Goal: Task Accomplishment & Management: Complete application form

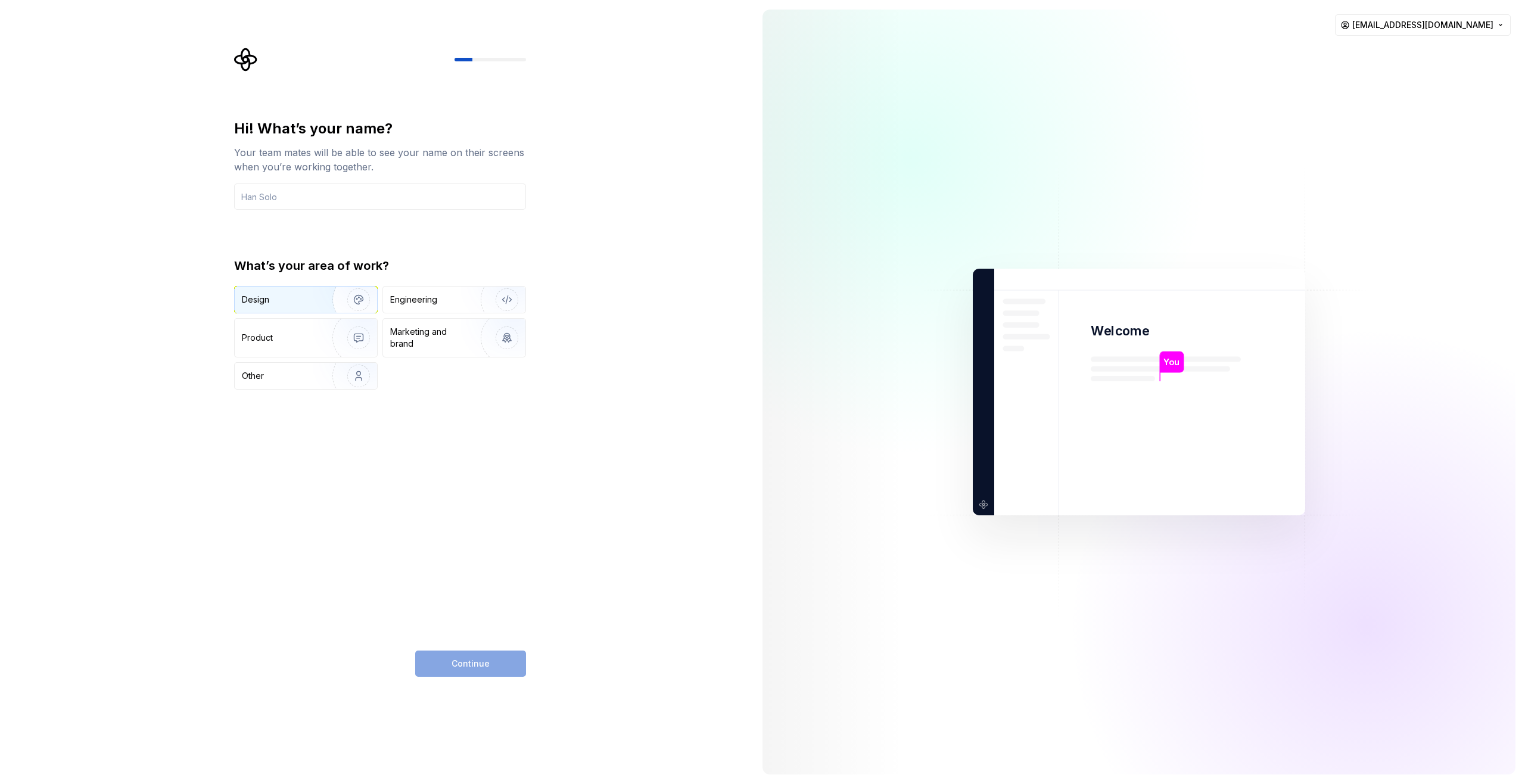
click at [275, 300] on div "Design" at bounding box center [279, 300] width 75 height 12
click at [269, 196] on input "text" at bounding box center [380, 196] width 292 height 26
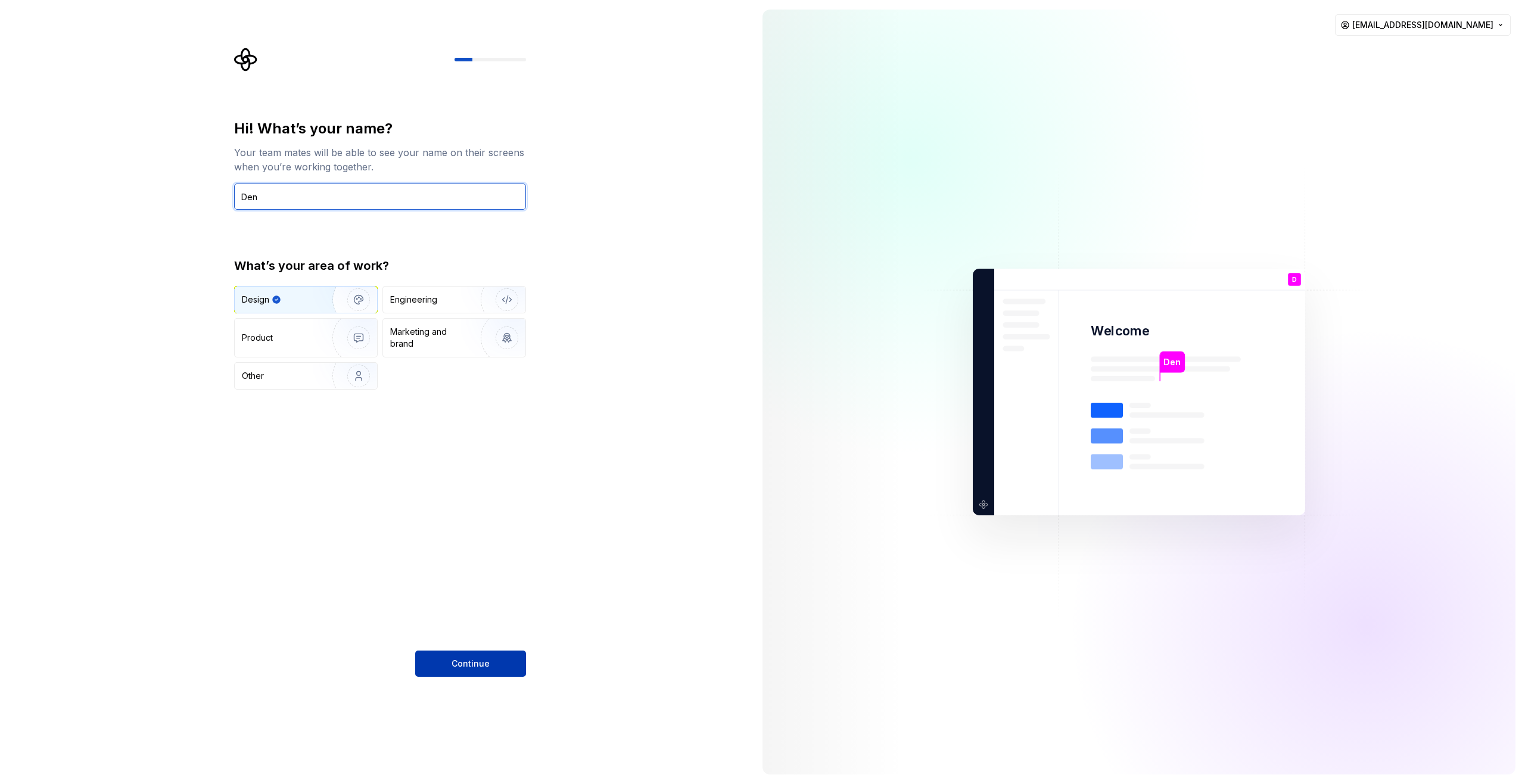
type input "Den"
click at [495, 666] on button "Continue" at bounding box center [470, 663] width 111 height 26
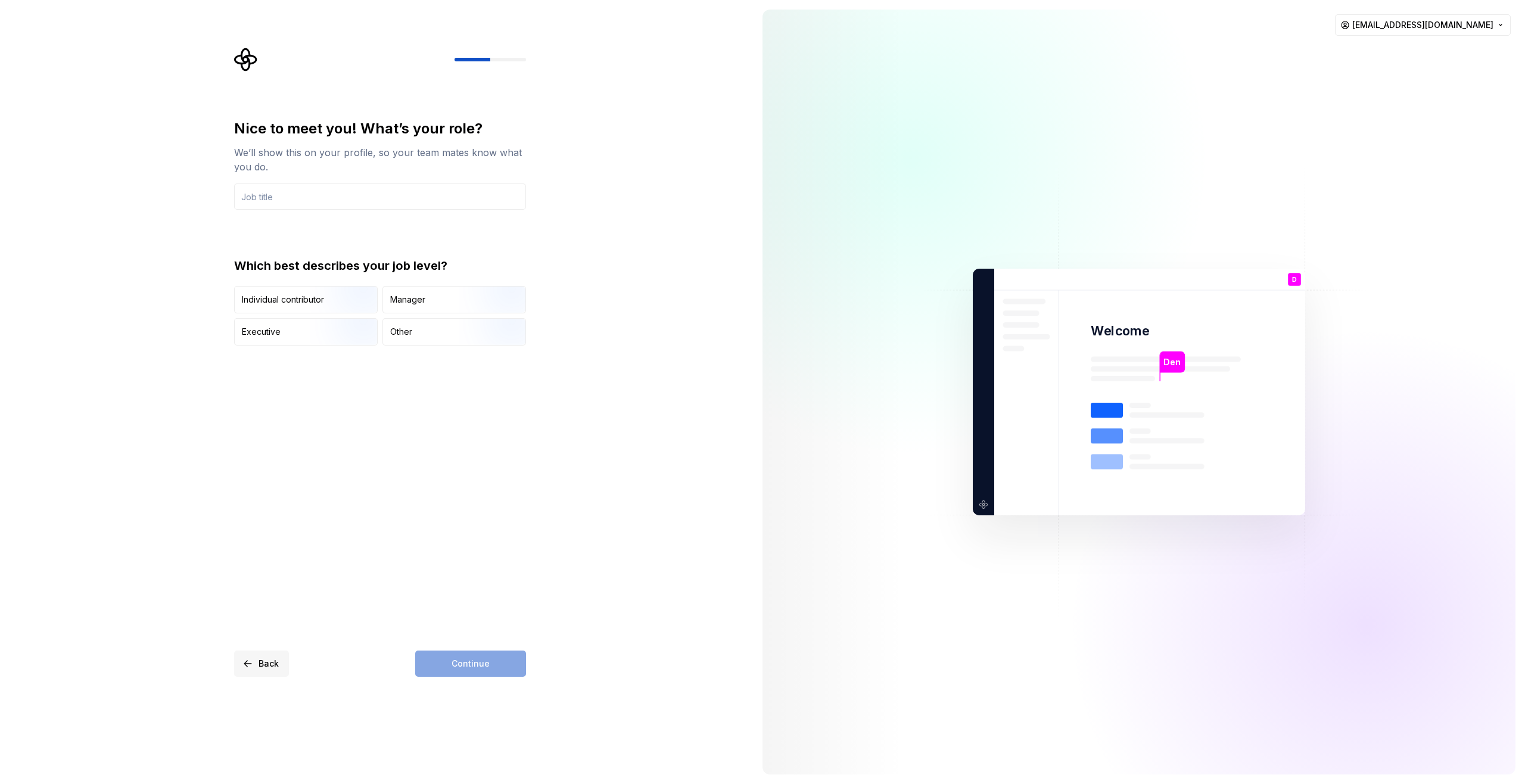
click at [272, 660] on span "Back" at bounding box center [268, 663] width 20 height 12
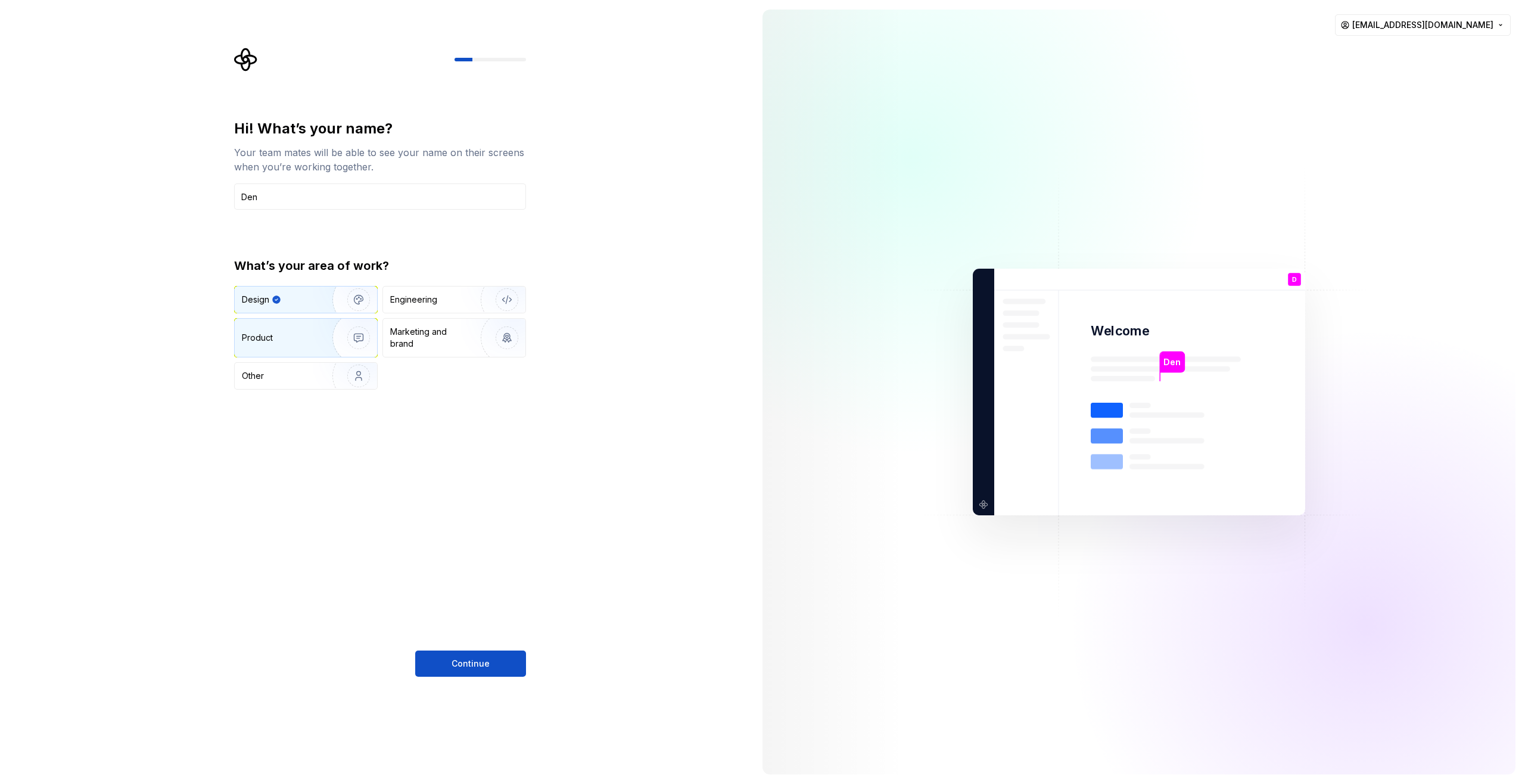
click at [341, 342] on img "button" at bounding box center [351, 337] width 76 height 80
click at [321, 300] on img "button" at bounding box center [351, 300] width 76 height 80
drag, startPoint x: 500, startPoint y: 659, endPoint x: 470, endPoint y: 469, distance: 192.4
click at [470, 469] on div "Hi! What’s your name? Your team mates will be able to see your name on their sc…" at bounding box center [380, 398] width 292 height 558
click at [266, 336] on div "Product" at bounding box center [258, 337] width 31 height 12
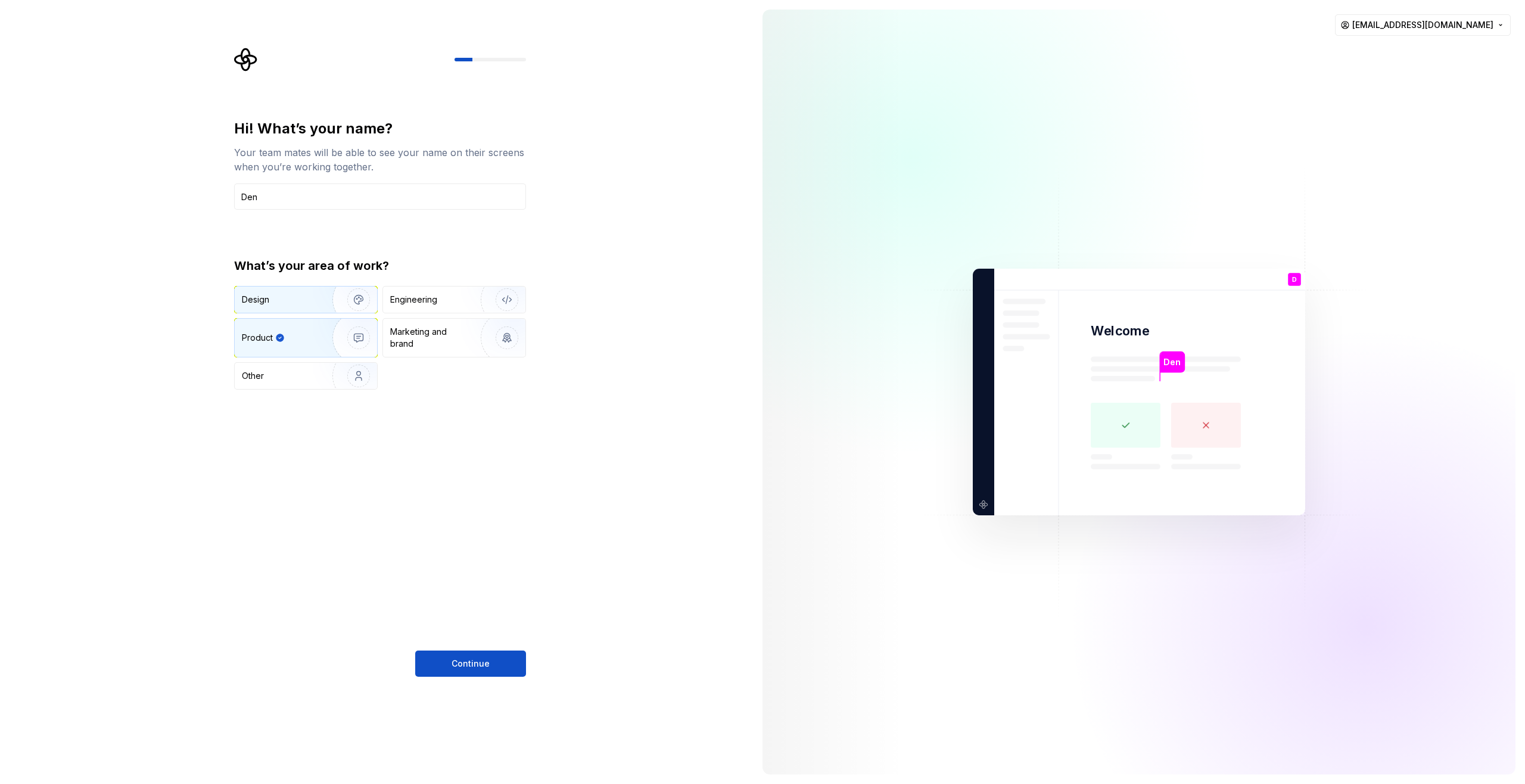
click at [291, 295] on div "Design" at bounding box center [279, 300] width 75 height 12
click at [470, 664] on span "Continue" at bounding box center [470, 663] width 38 height 12
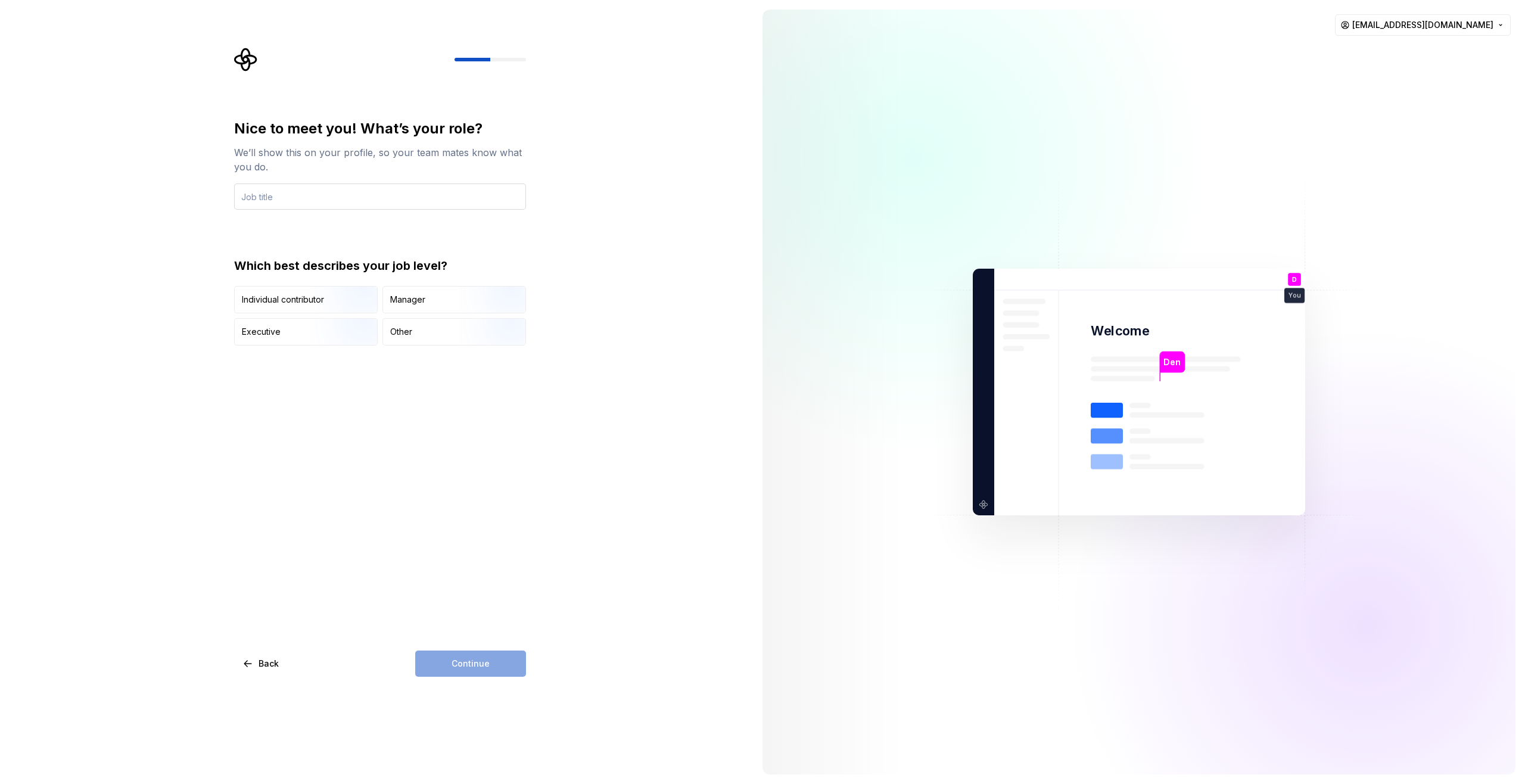
click at [318, 185] on input "text" at bounding box center [380, 196] width 292 height 26
click at [318, 193] on input "text" at bounding box center [380, 196] width 292 height 26
click at [440, 331] on div "Other" at bounding box center [454, 332] width 142 height 26
click at [281, 192] on input "text" at bounding box center [380, 196] width 292 height 26
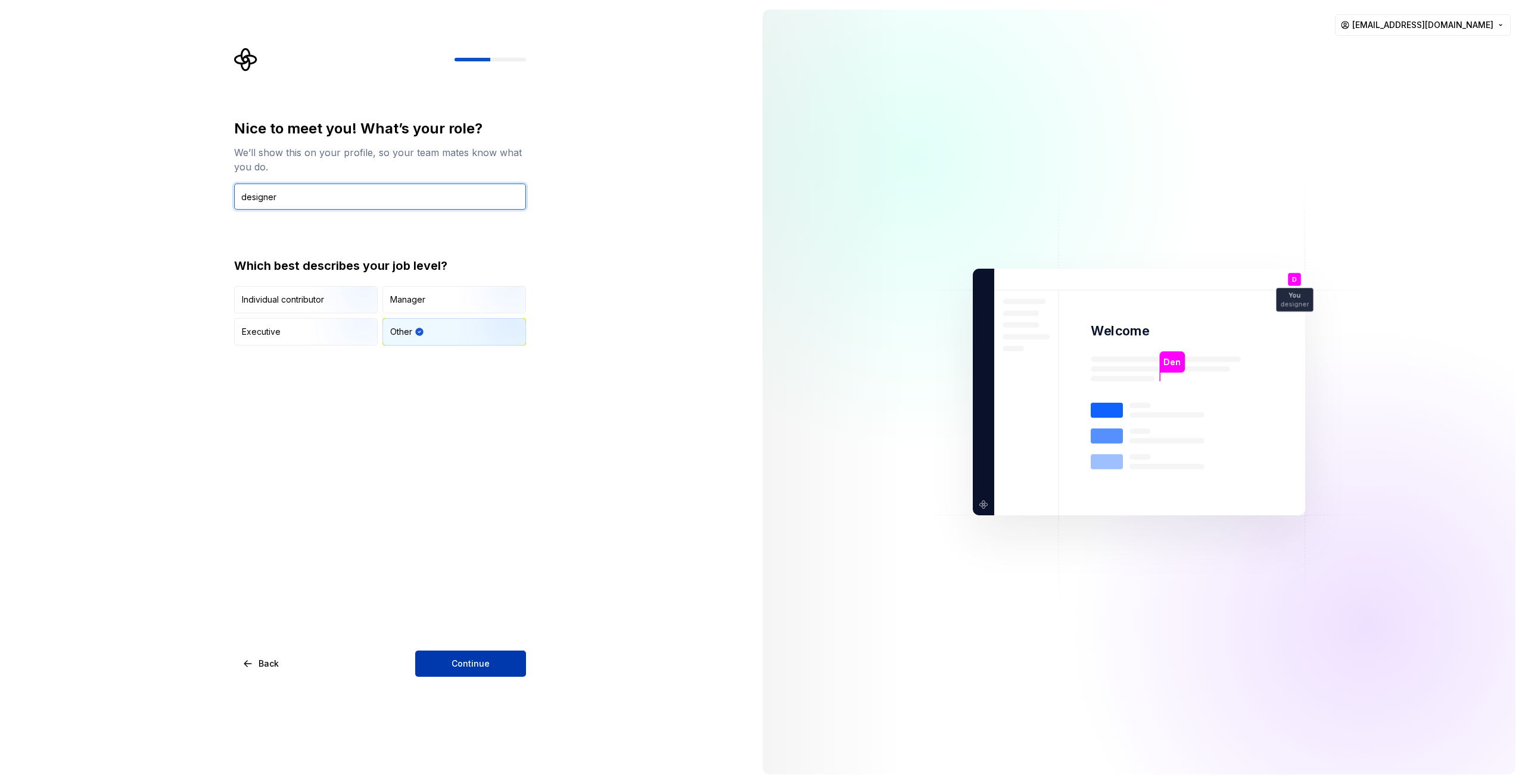
type input "designer"
click at [502, 661] on button "Continue" at bounding box center [470, 663] width 111 height 26
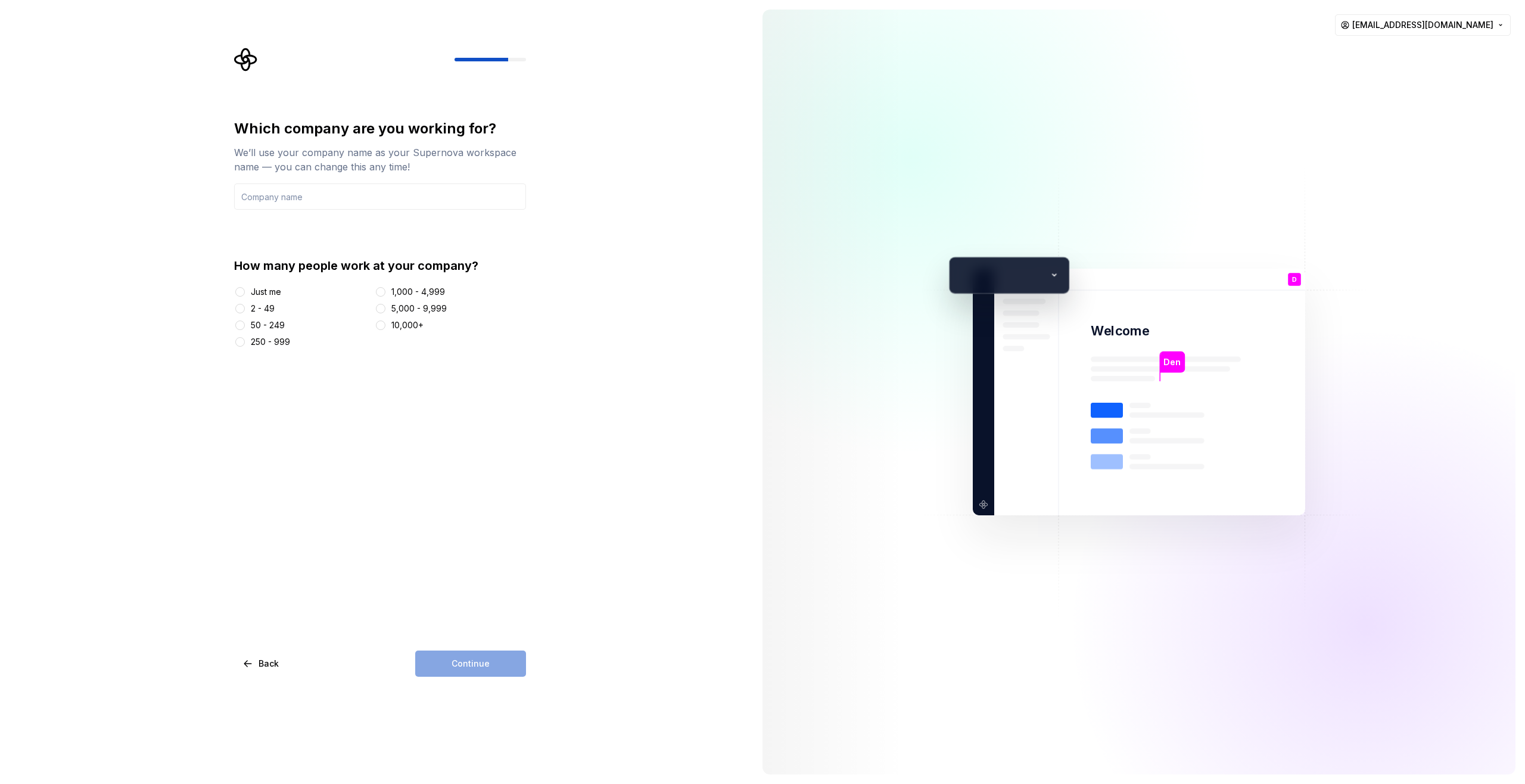
click at [267, 312] on div "2 - 49" at bounding box center [263, 309] width 24 height 12
click at [245, 312] on button "2 - 49" at bounding box center [240, 308] width 10 height 10
click at [378, 198] on input "text" at bounding box center [380, 196] width 292 height 26
type input "e"
type input "EDS"
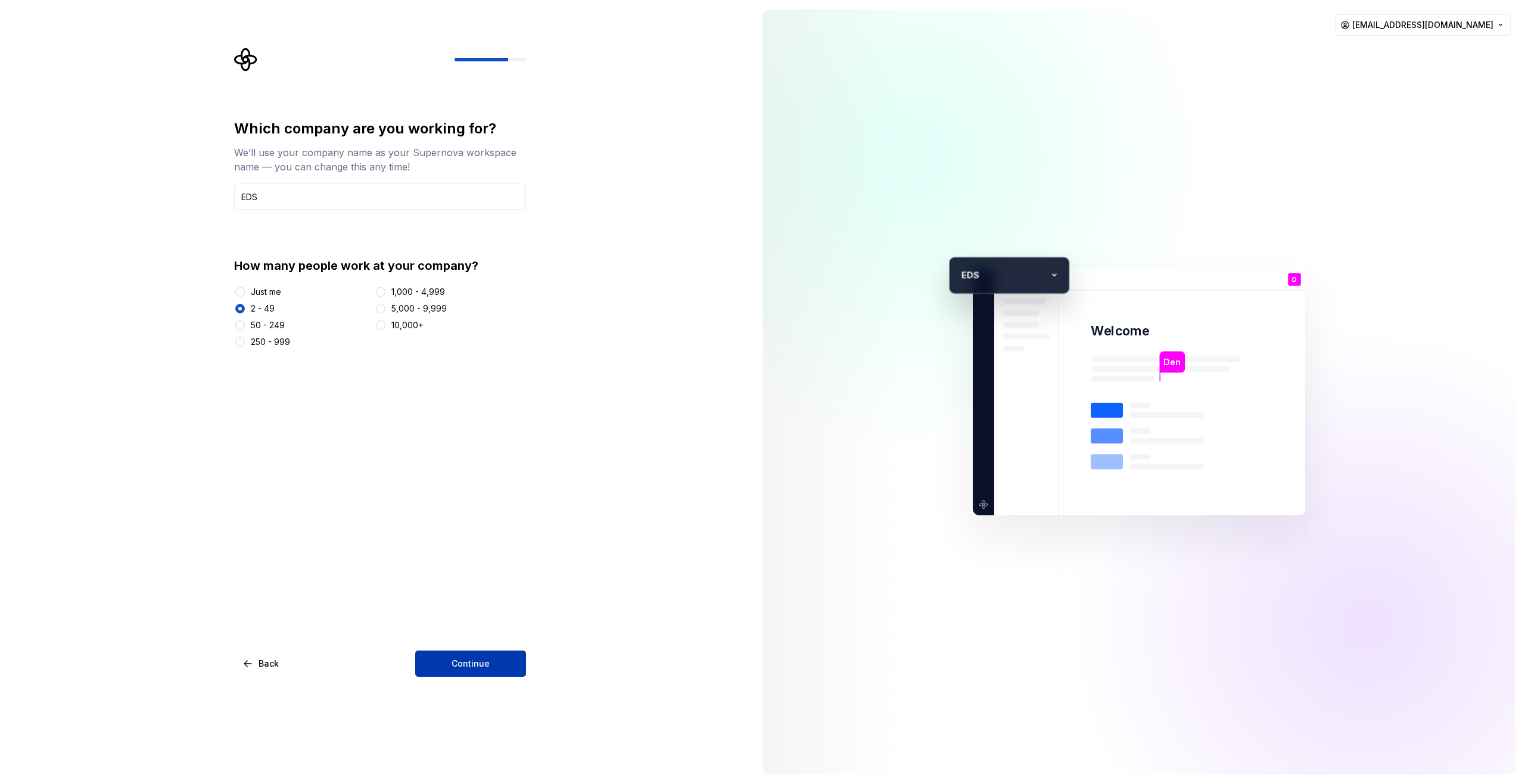
click at [460, 672] on button "Continue" at bounding box center [470, 663] width 111 height 26
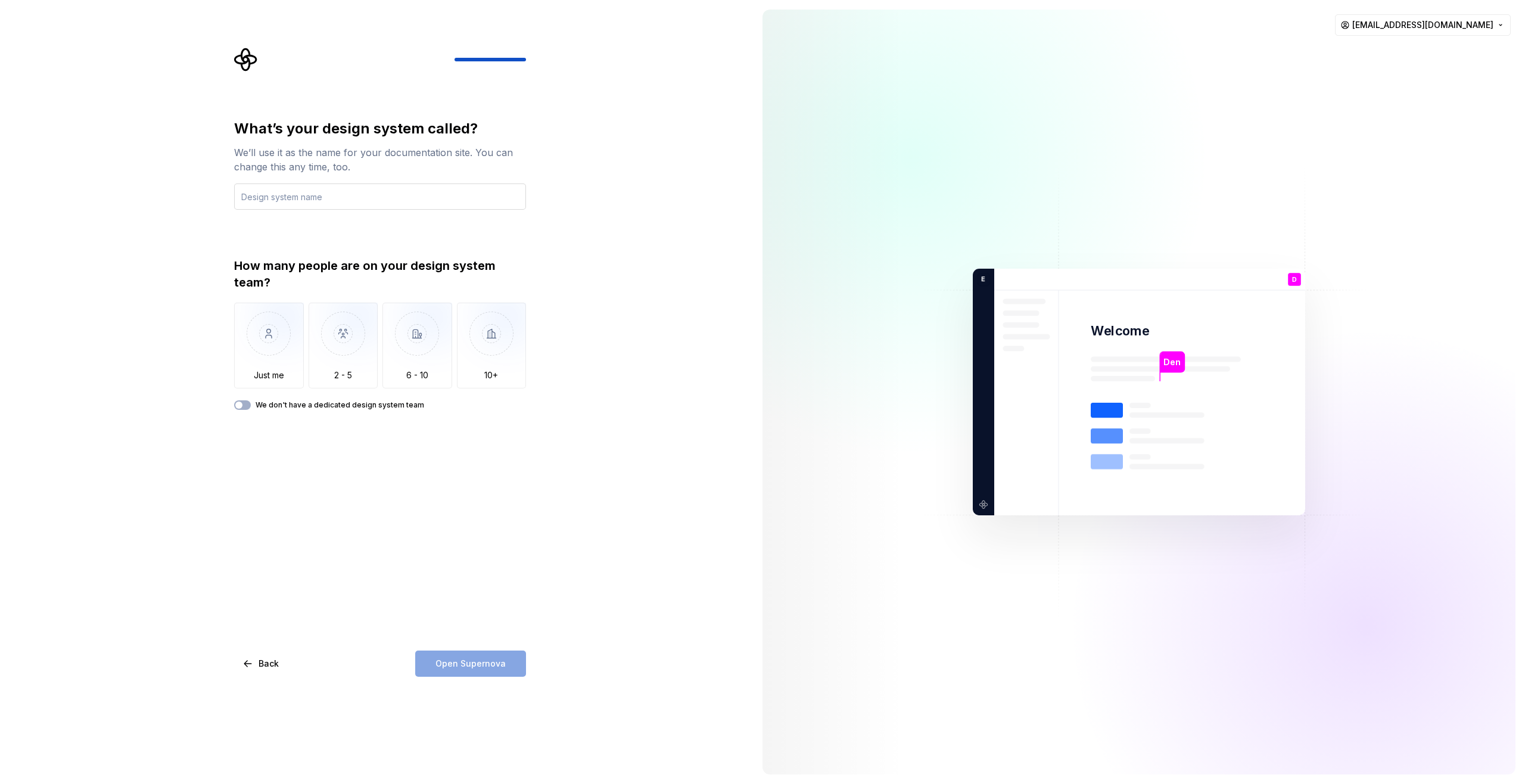
click at [424, 199] on input "text" at bounding box center [380, 196] width 292 height 26
click at [324, 361] on img "button" at bounding box center [344, 343] width 70 height 80
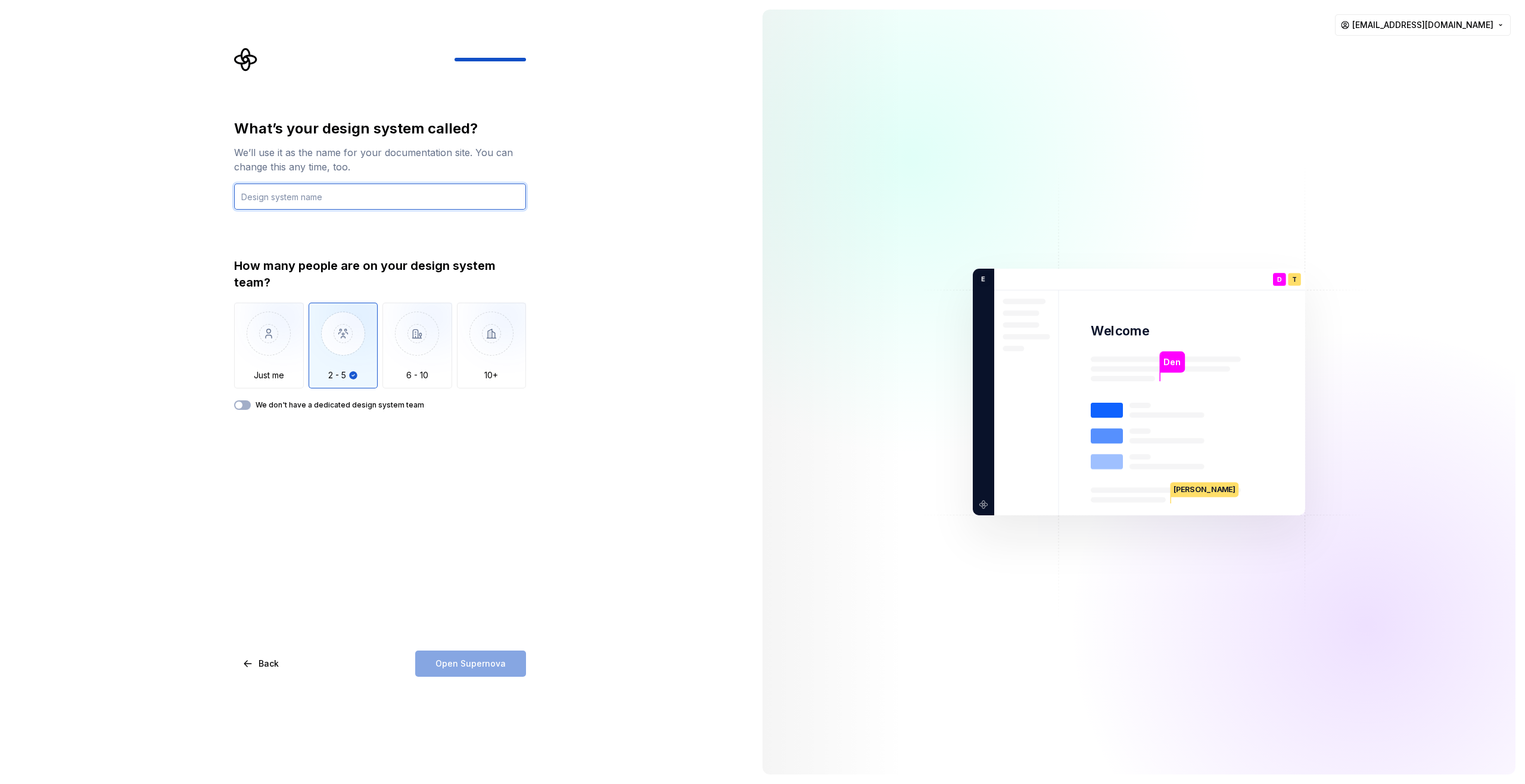
click at [361, 203] on input "text" at bounding box center [380, 196] width 292 height 26
click at [354, 201] on input "text" at bounding box center [380, 196] width 292 height 26
type input "z"
type input "ZaSystem"
click at [497, 669] on button "Open Supernova" at bounding box center [470, 663] width 111 height 26
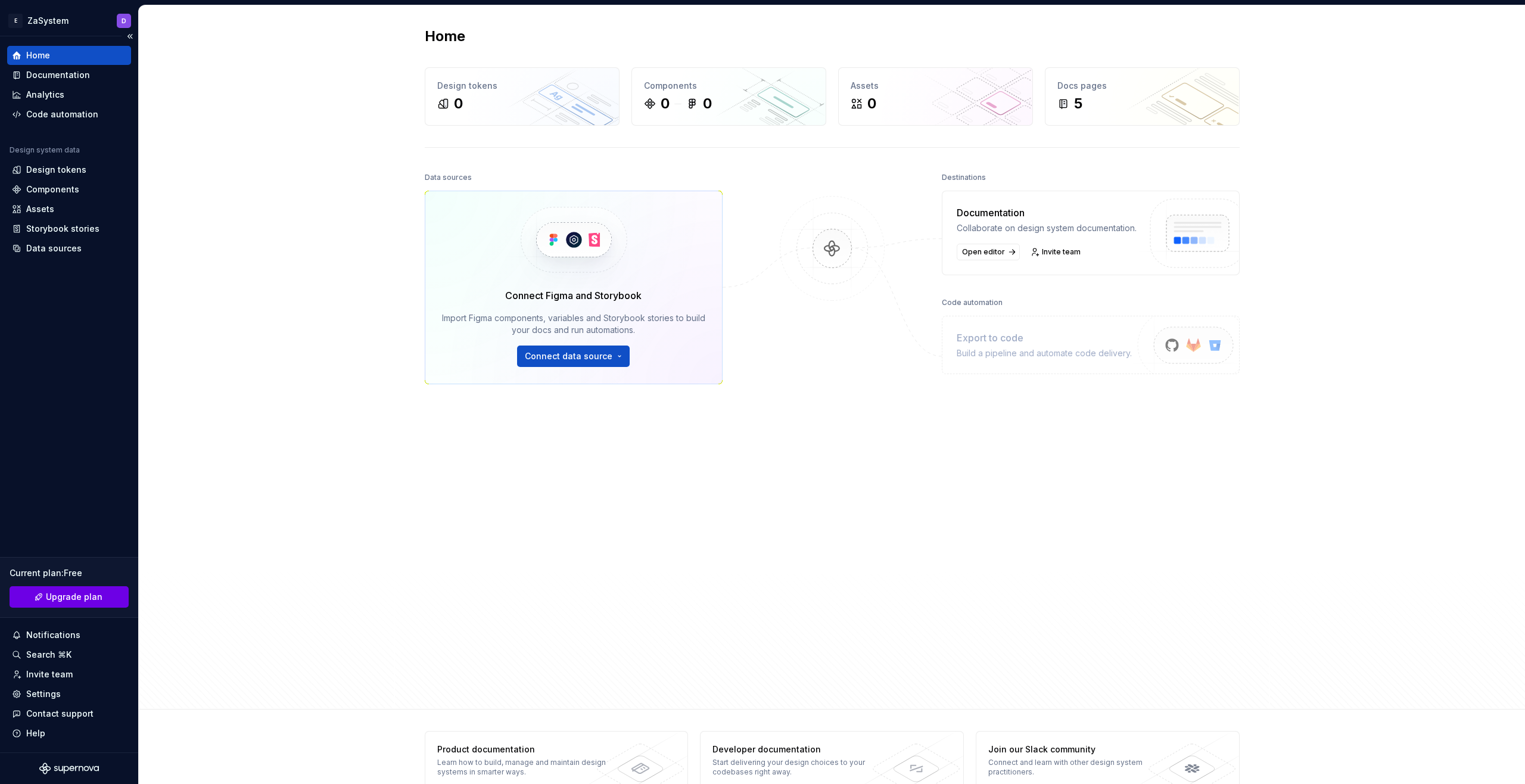
click at [94, 588] on link "Upgrade plan" at bounding box center [69, 596] width 119 height 22
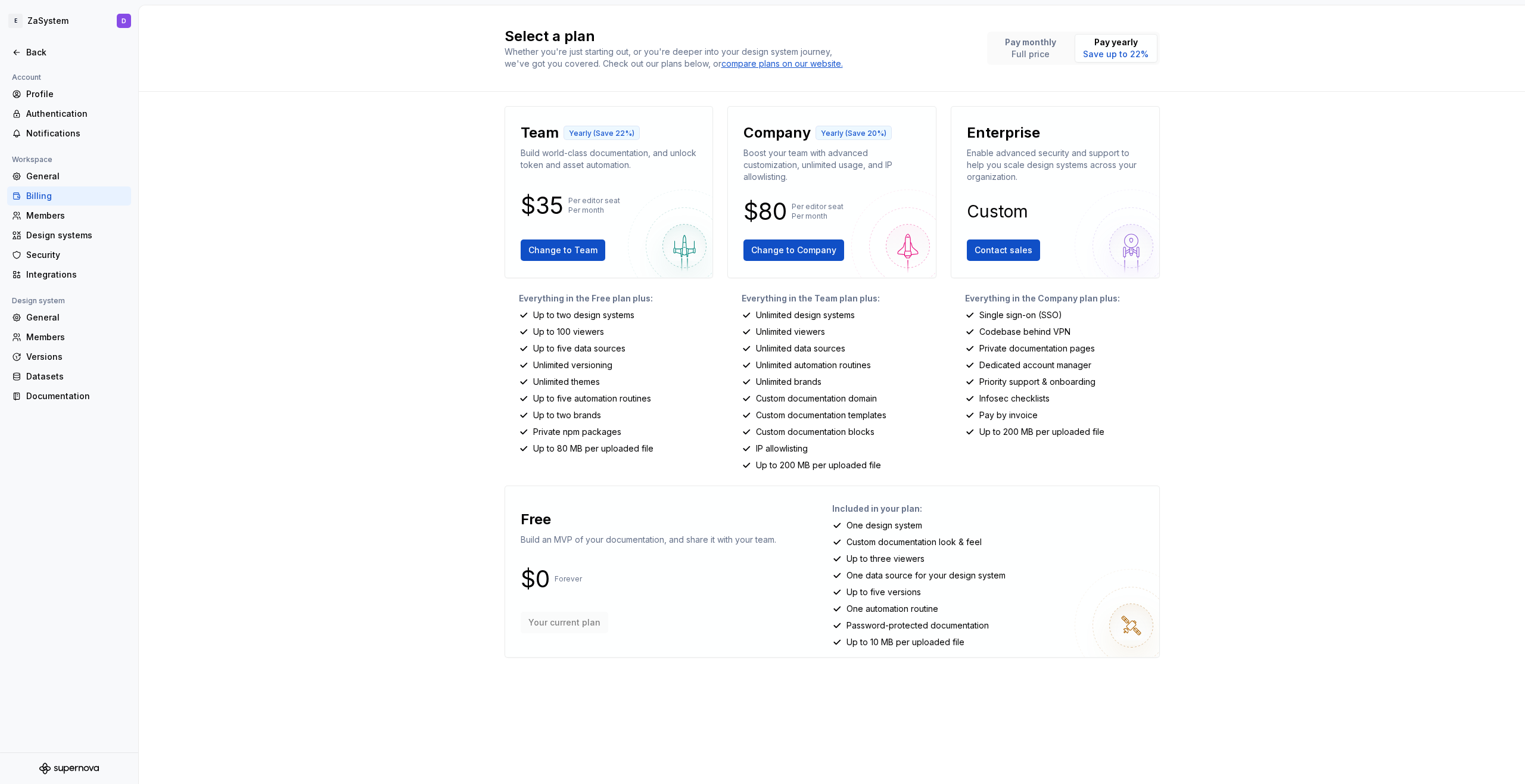
click at [67, 194] on div "Billing" at bounding box center [76, 196] width 100 height 12
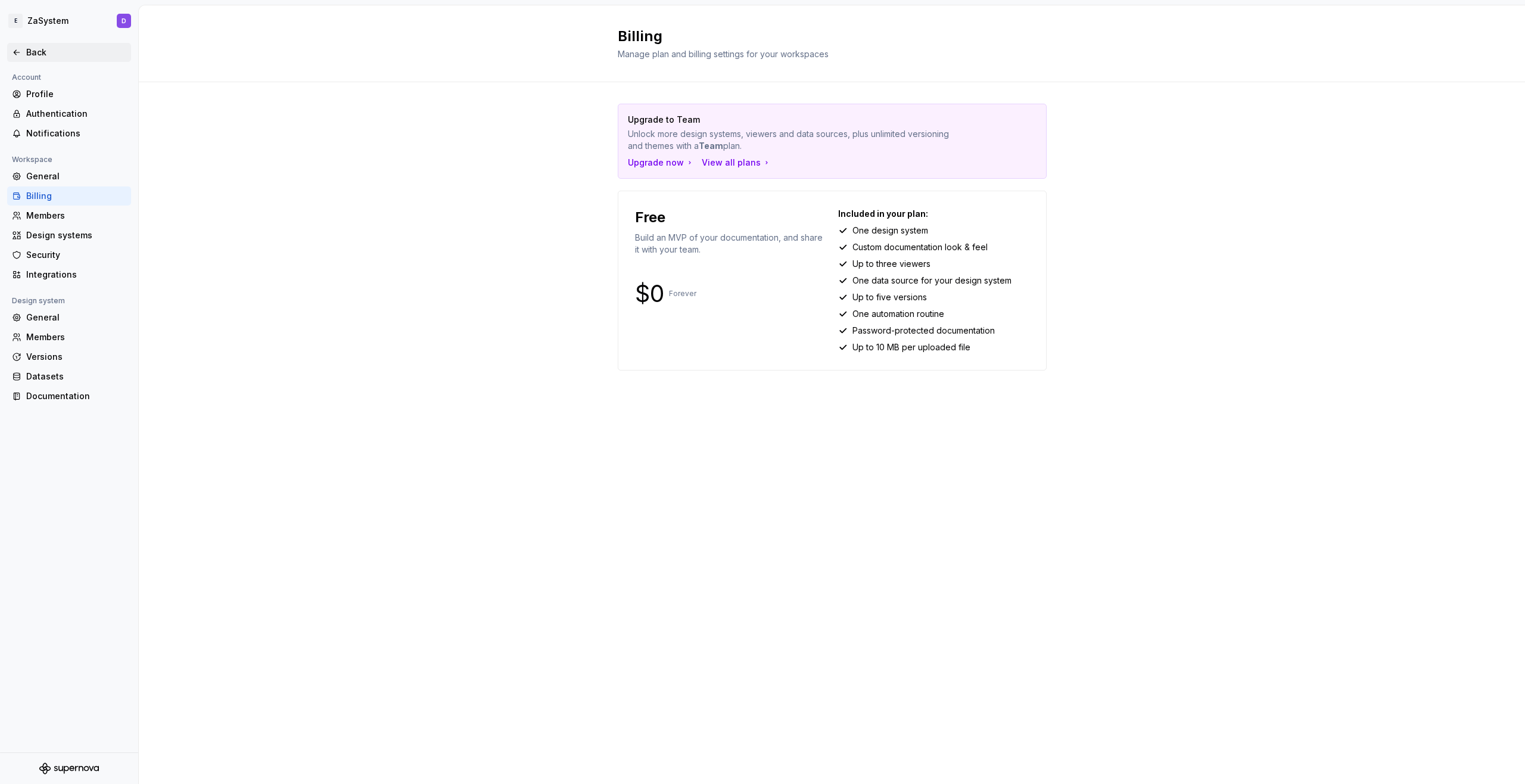
click at [33, 48] on div "Back" at bounding box center [76, 53] width 100 height 12
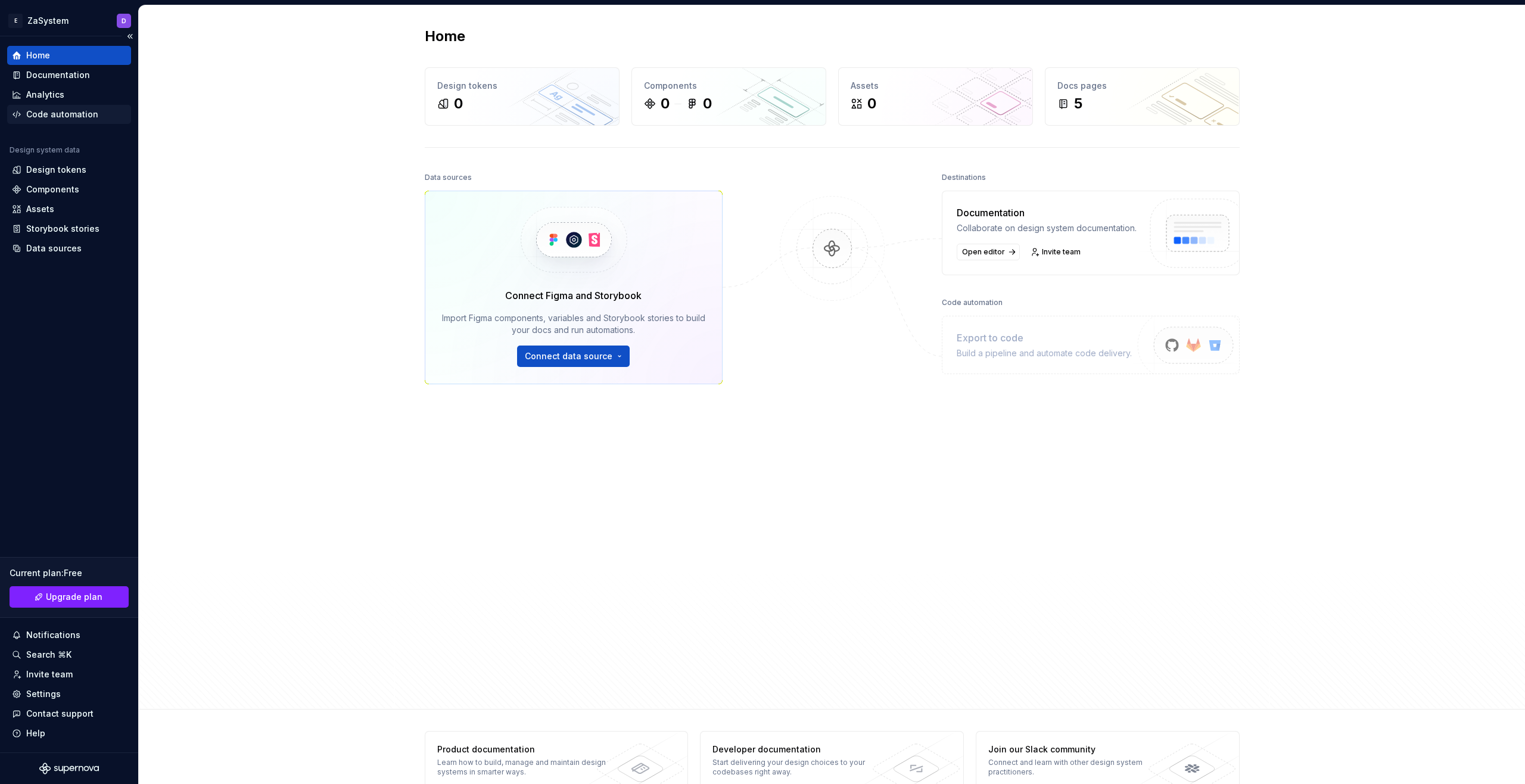
click at [49, 113] on div "Code automation" at bounding box center [62, 114] width 72 height 12
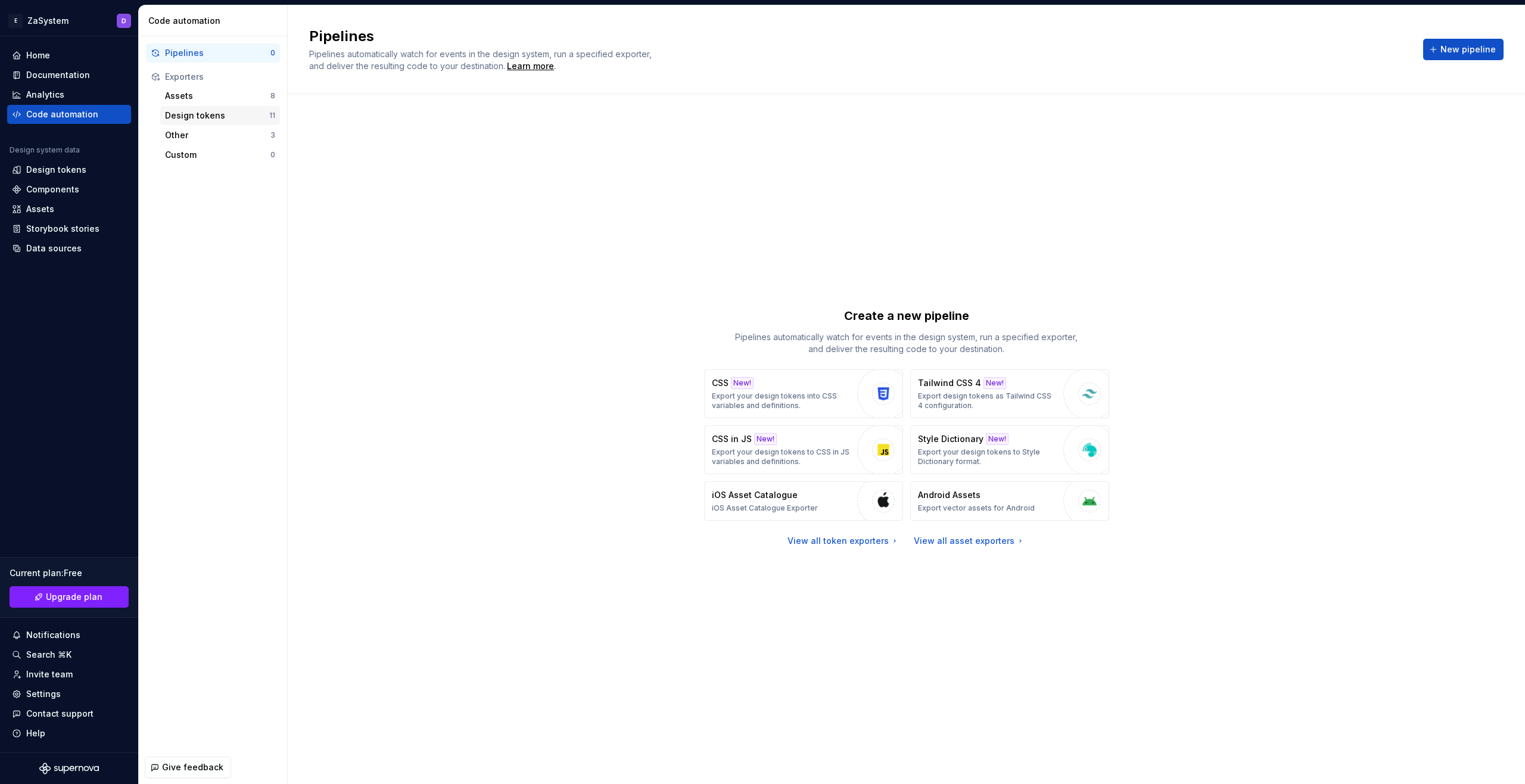
click at [216, 114] on div "Design tokens" at bounding box center [217, 116] width 105 height 12
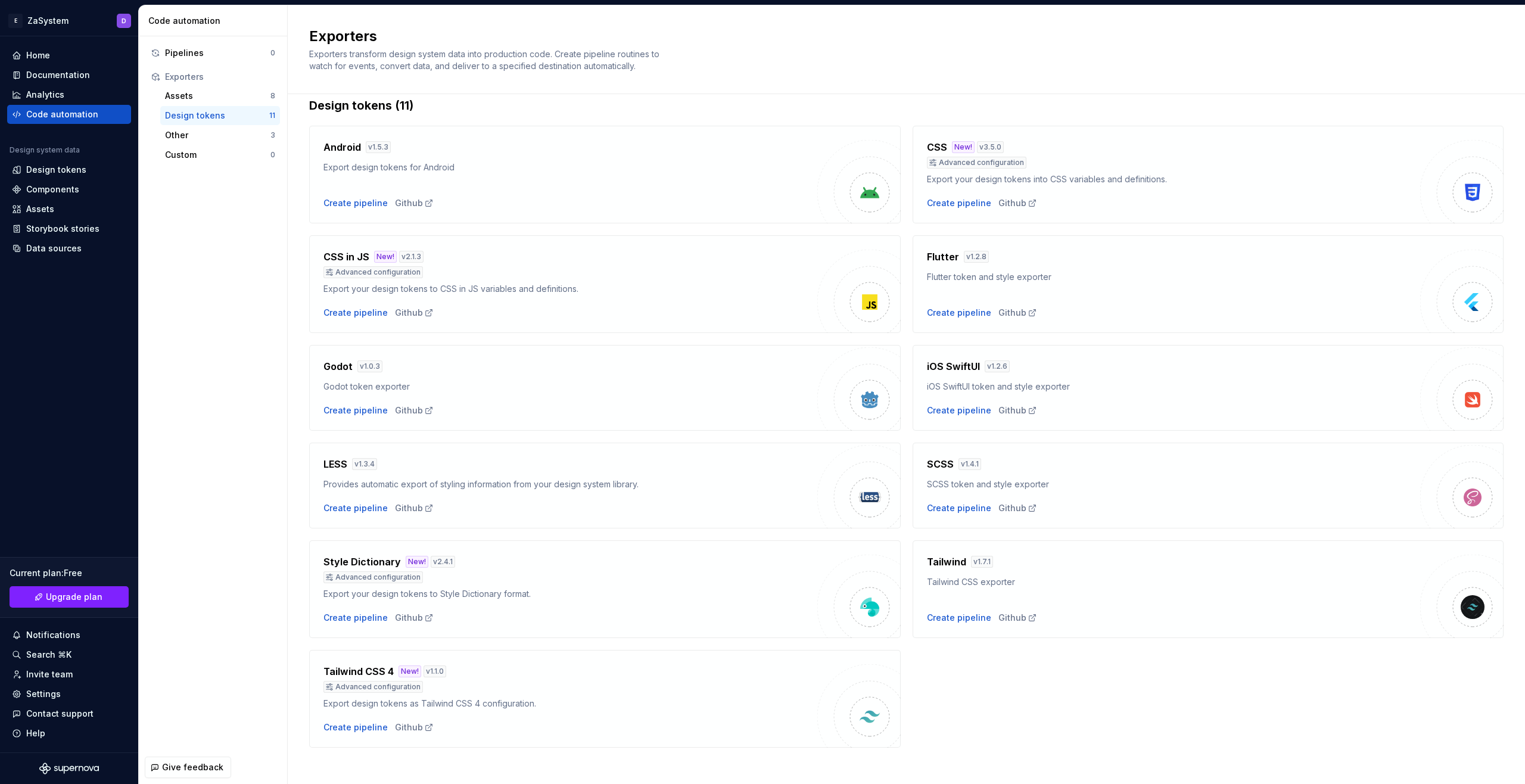
scroll to position [27, 0]
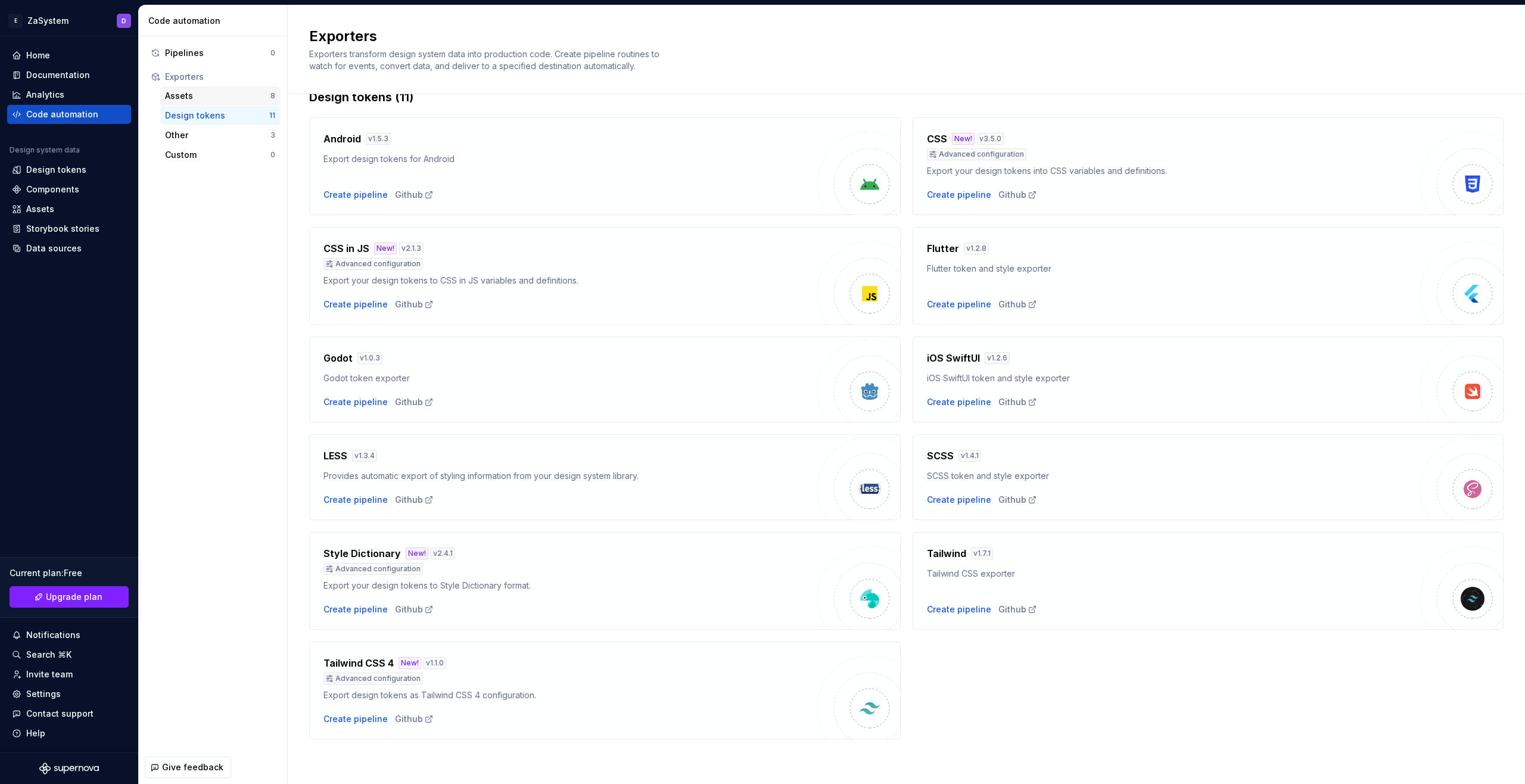
click at [203, 99] on div "Assets" at bounding box center [217, 96] width 105 height 12
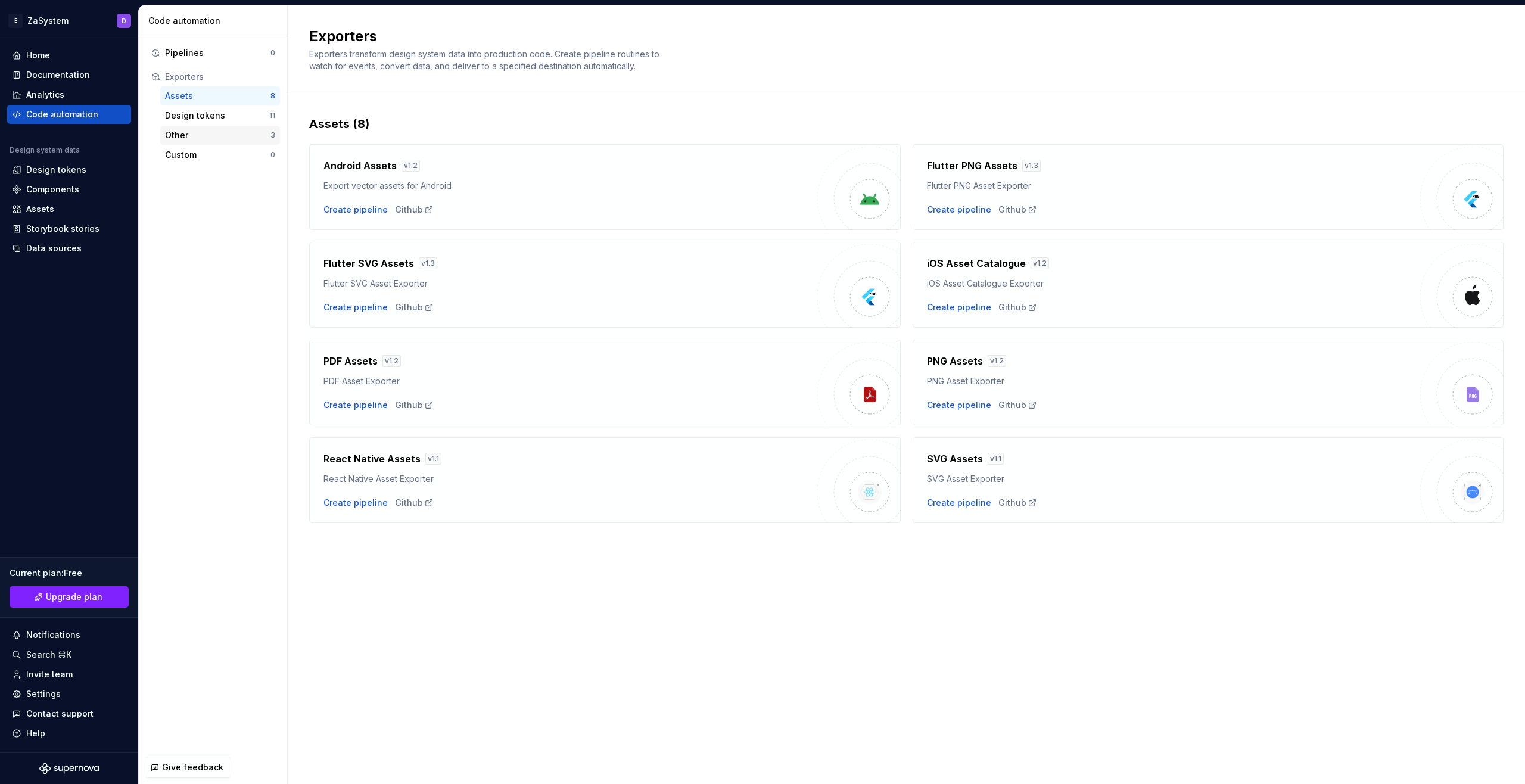
click at [203, 137] on div "Other" at bounding box center [217, 135] width 105 height 12
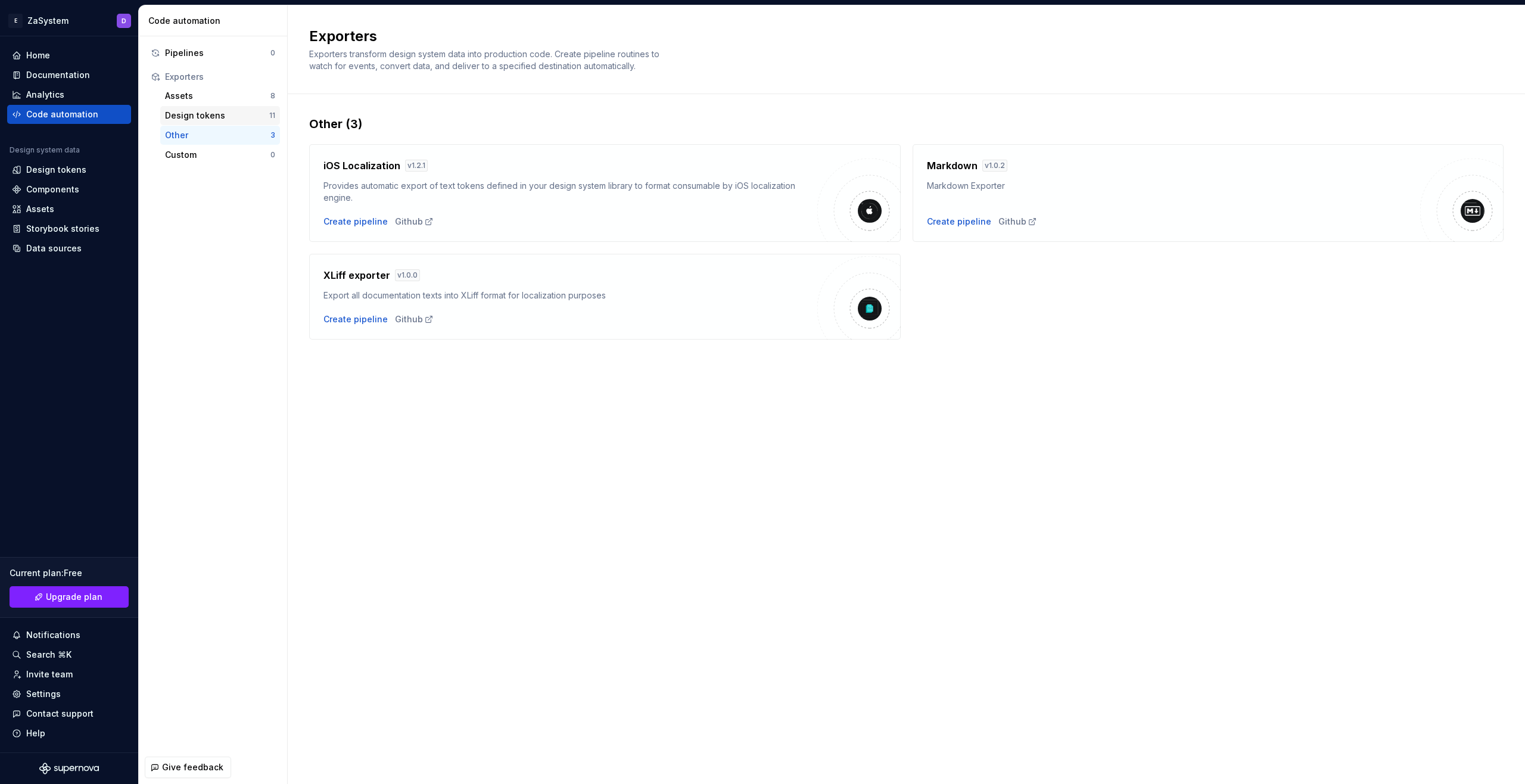
click at [217, 113] on div "Design tokens" at bounding box center [217, 116] width 105 height 12
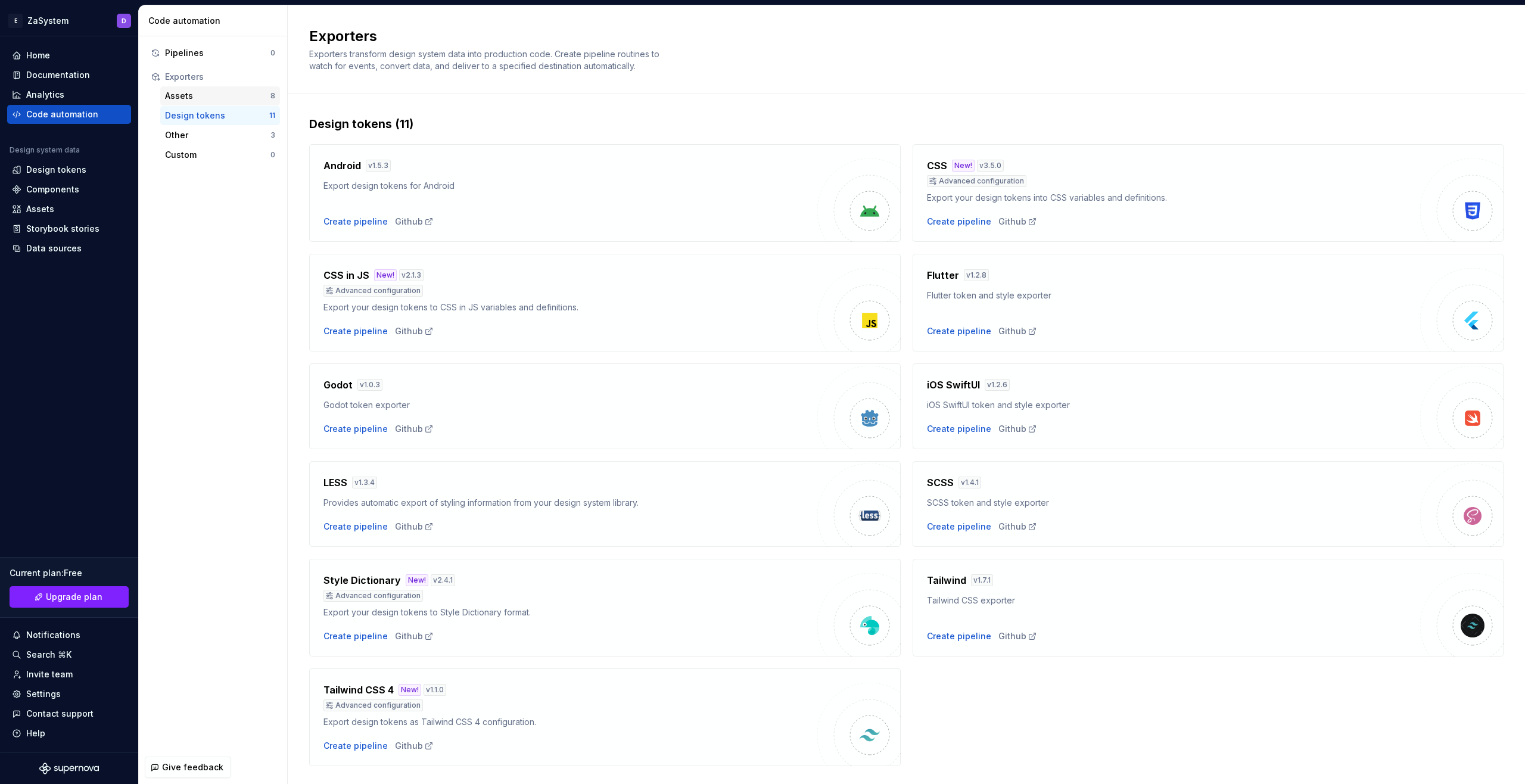
click at [226, 98] on div "Assets" at bounding box center [217, 96] width 105 height 12
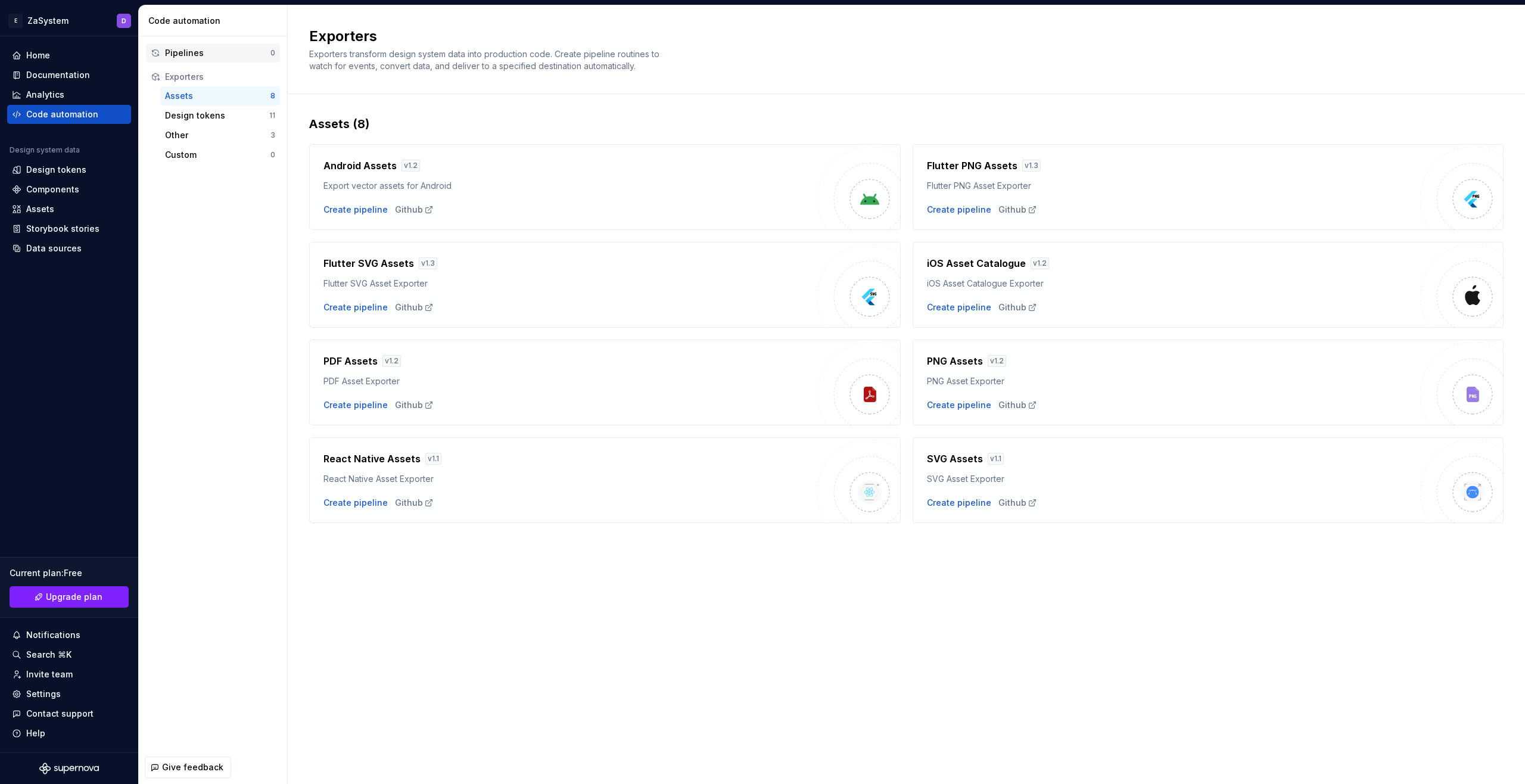
click at [232, 56] on div "Pipelines" at bounding box center [217, 53] width 105 height 12
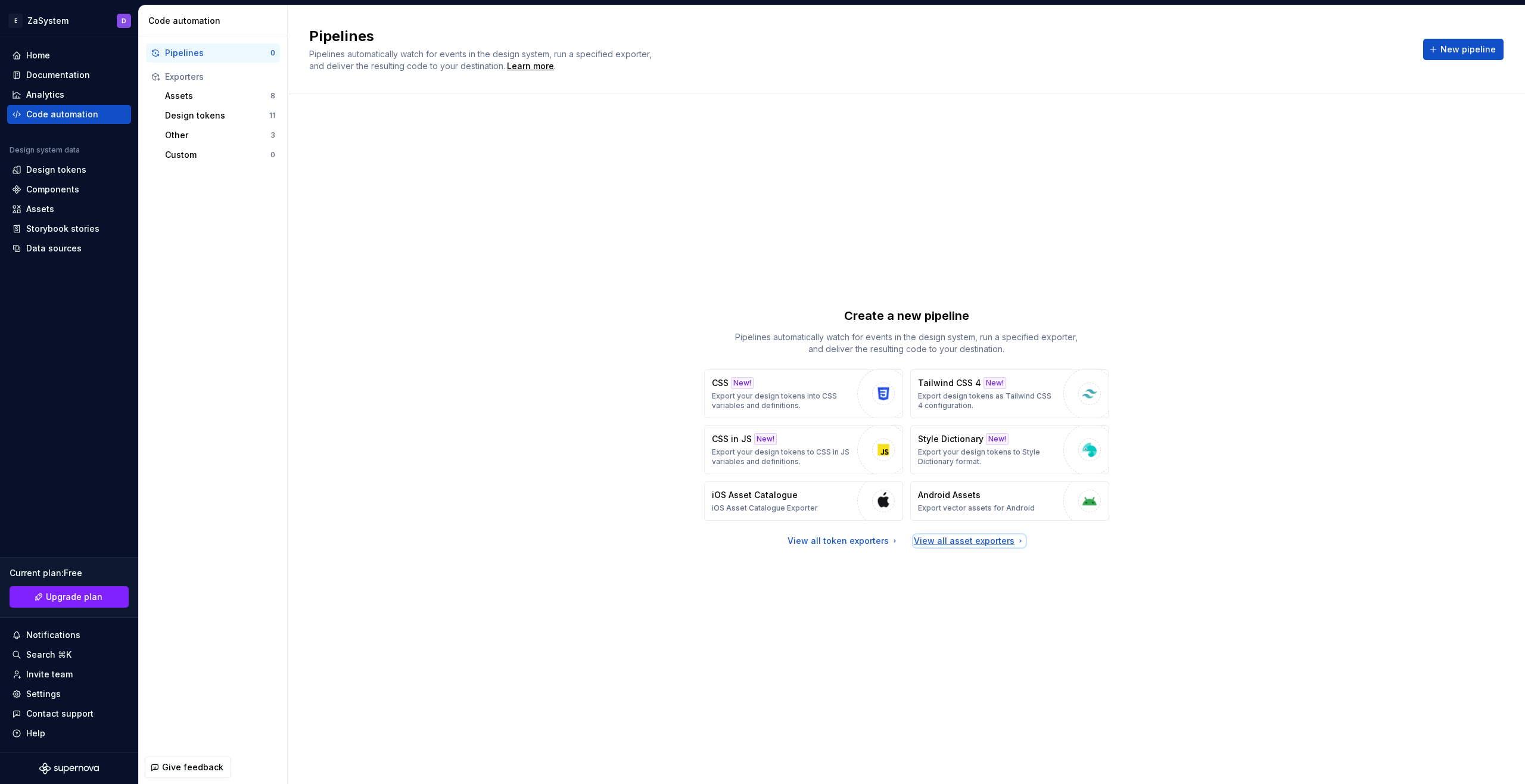
click at [960, 544] on div "View all asset exporters" at bounding box center [970, 541] width 111 height 12
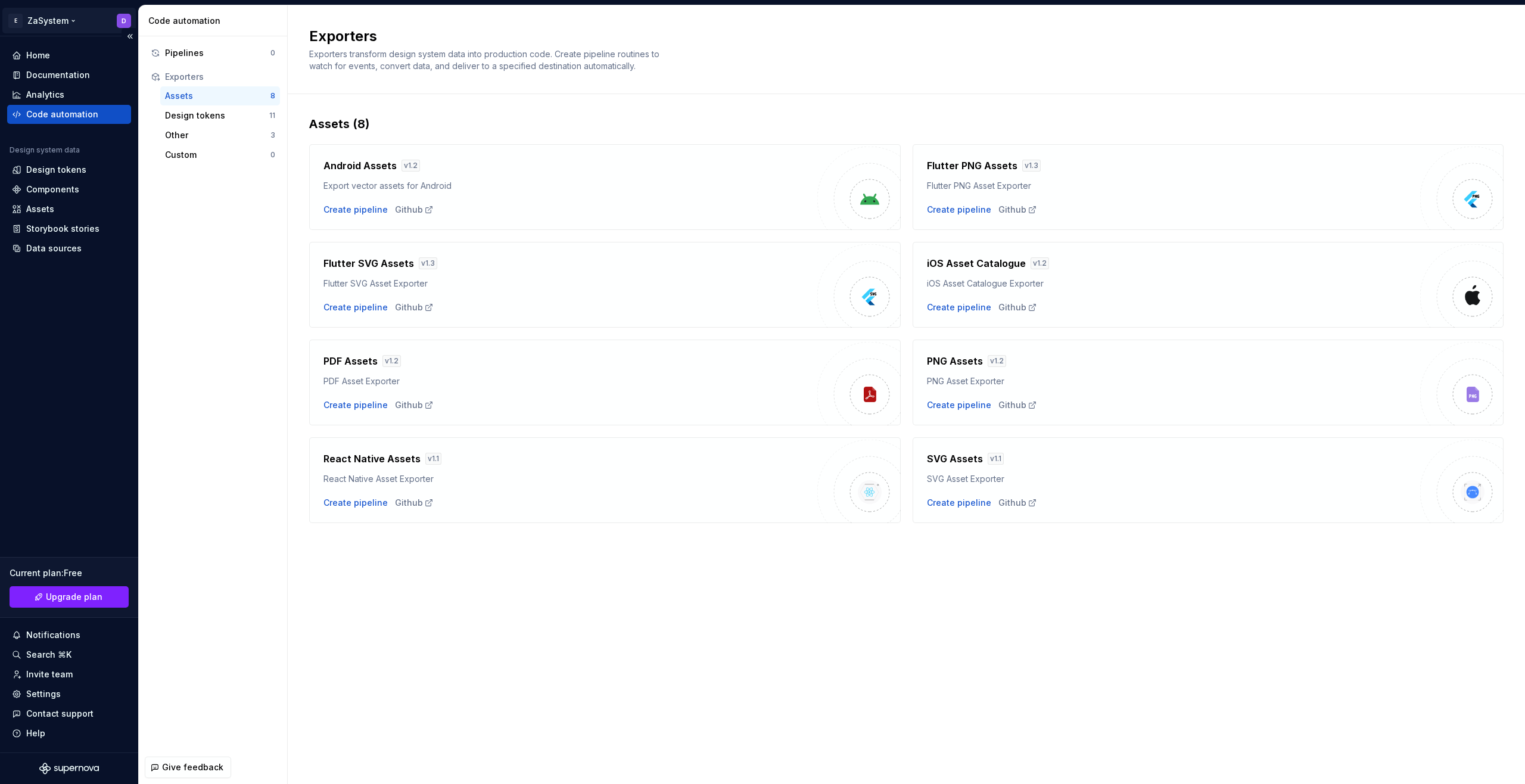
click at [33, 21] on html "E ZaSystem D Home Documentation Analytics Code automation Design system data De…" at bounding box center [762, 392] width 1525 height 784
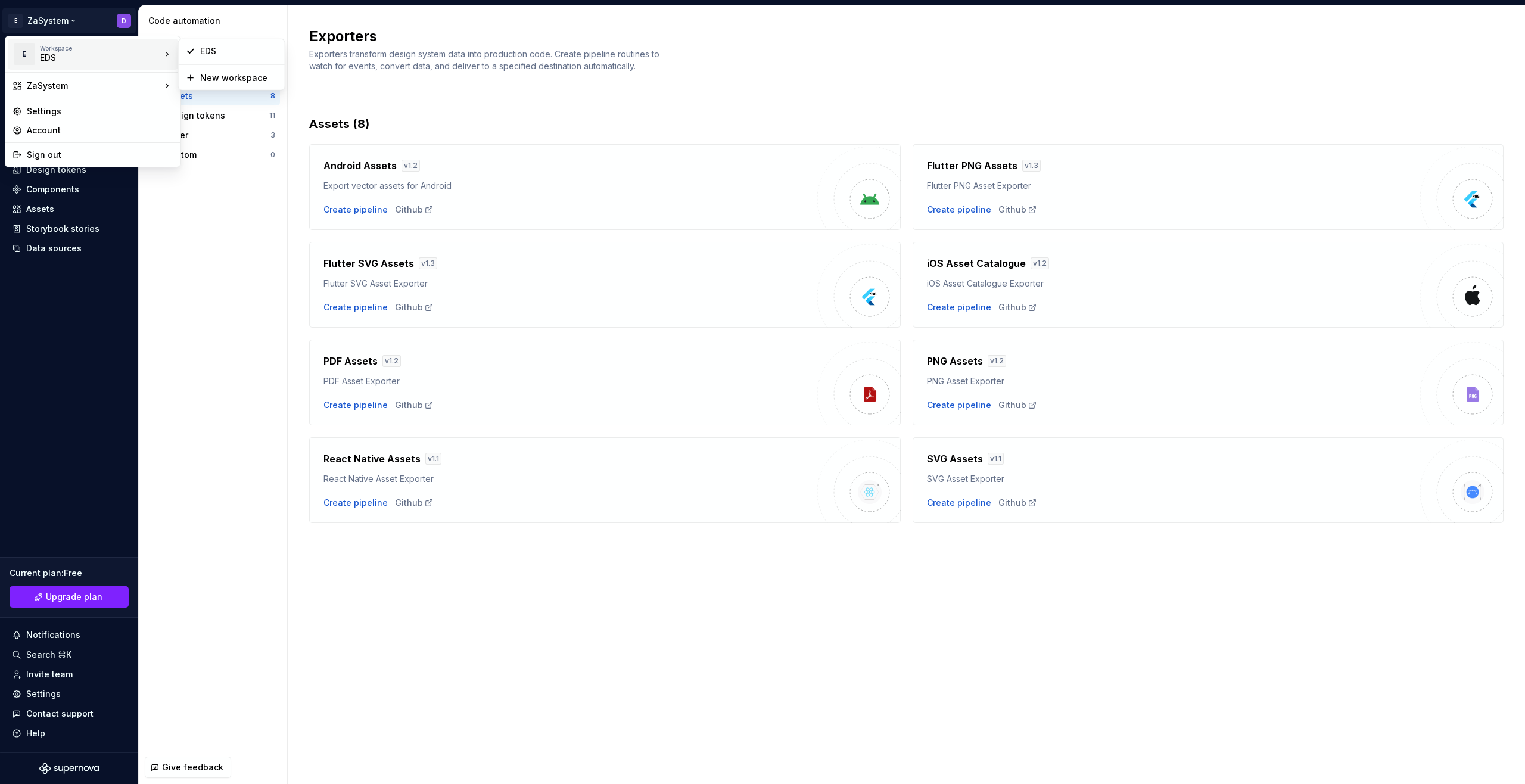
click at [57, 50] on div "Workspace" at bounding box center [101, 48] width 122 height 7
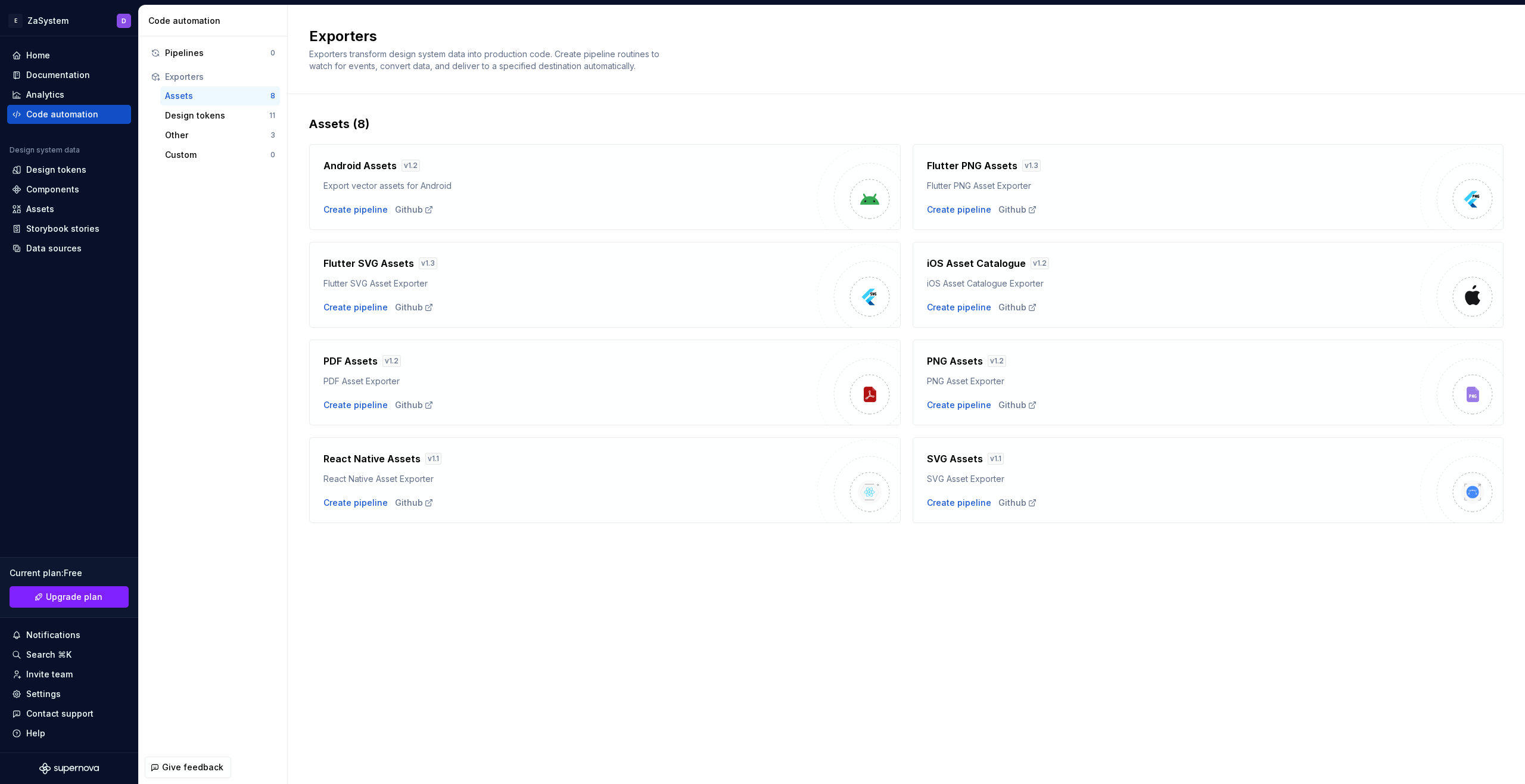
click at [1163, 96] on html "E ZaSystem D Home Documentation Analytics Code automation Design system data De…" at bounding box center [762, 392] width 1525 height 784
